Goal: Information Seeking & Learning: Learn about a topic

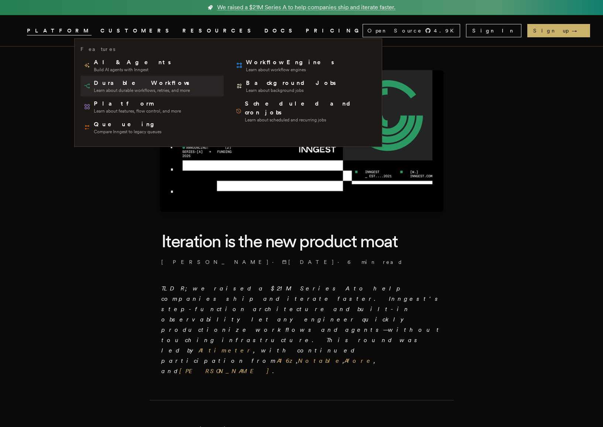
click at [137, 88] on span "Learn about durable workflows, retries, and more" at bounding box center [142, 91] width 97 height 6
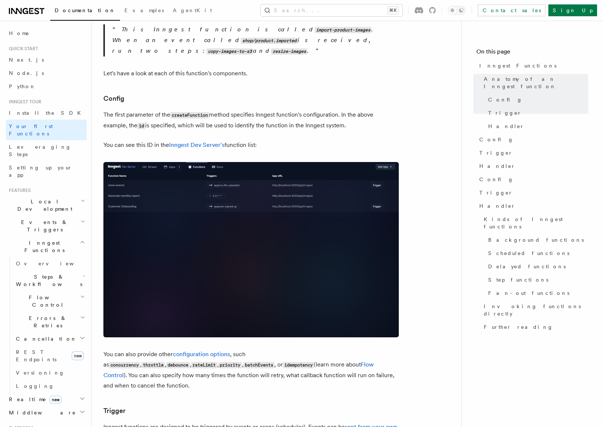
scroll to position [511, 0]
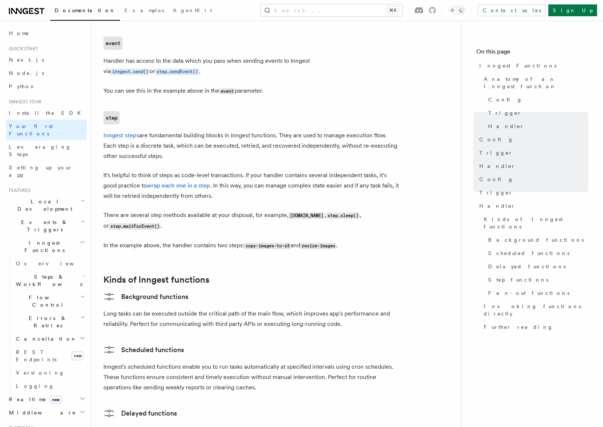
click at [65, 216] on h2 "Events & Triggers" at bounding box center [46, 226] width 81 height 21
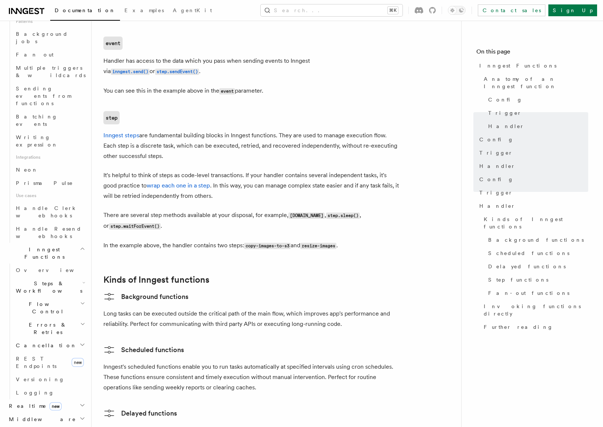
scroll to position [354, 0]
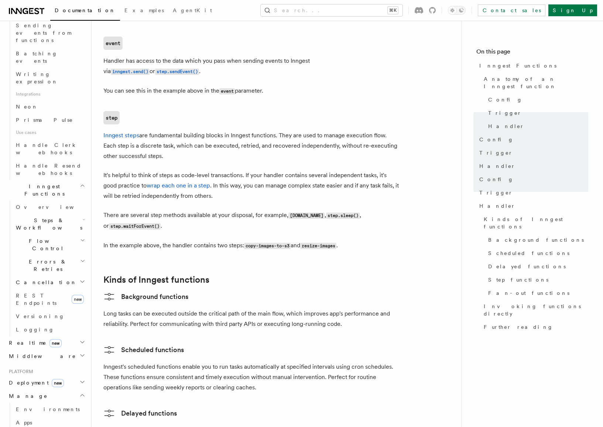
scroll to position [421, 0]
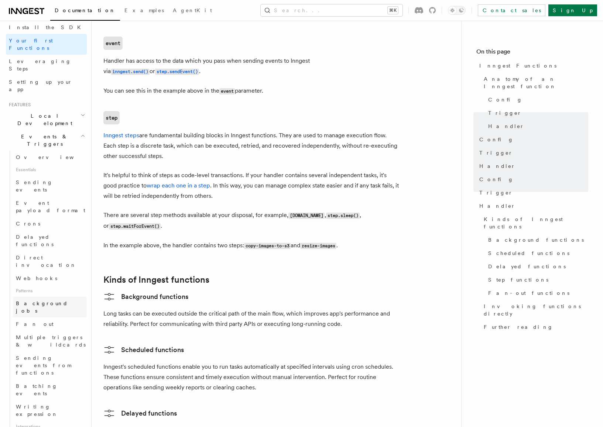
scroll to position [0, 0]
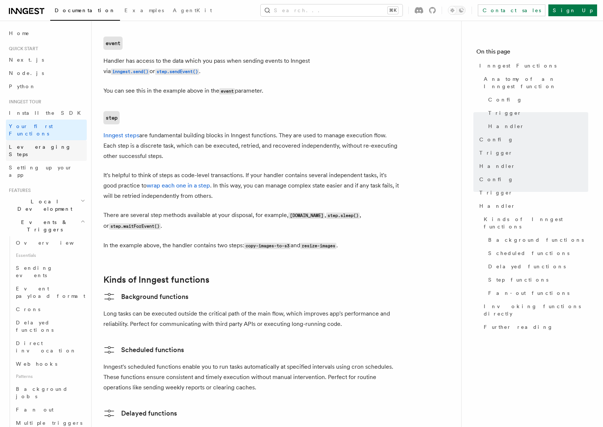
click at [42, 140] on link "Leveraging Steps" at bounding box center [46, 150] width 81 height 21
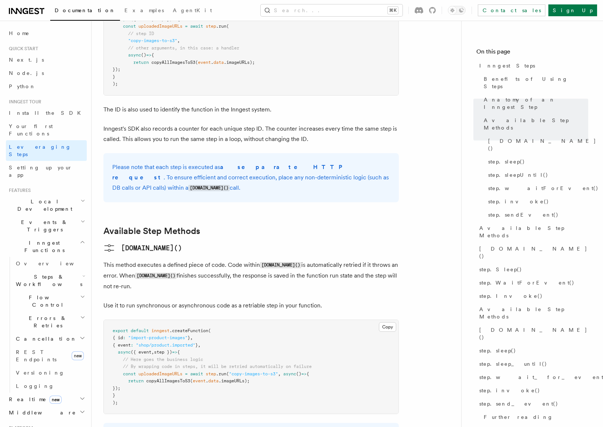
scroll to position [339, 0]
